Goal: Navigation & Orientation: Find specific page/section

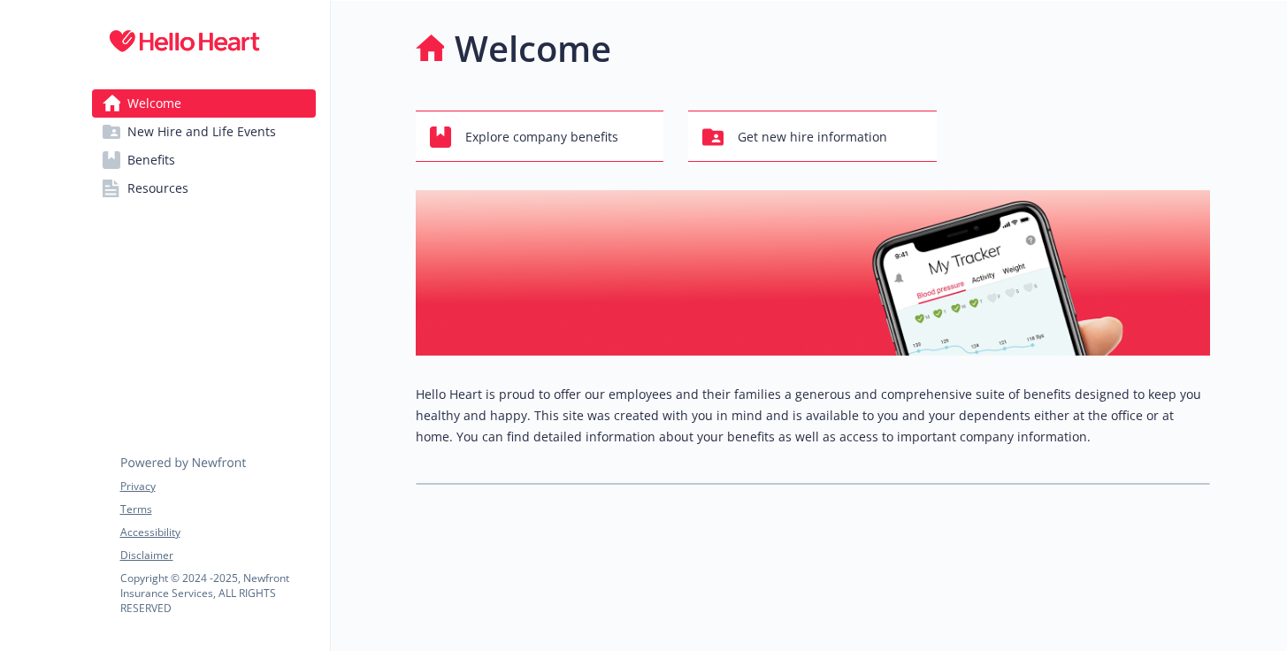
click at [230, 42] on img at bounding box center [185, 41] width 186 height 53
